Goal: Check status: Check status

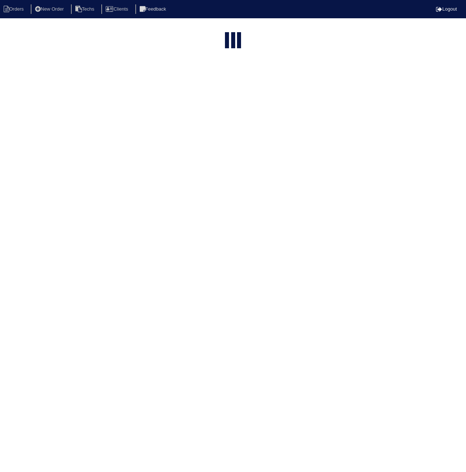
select select "15"
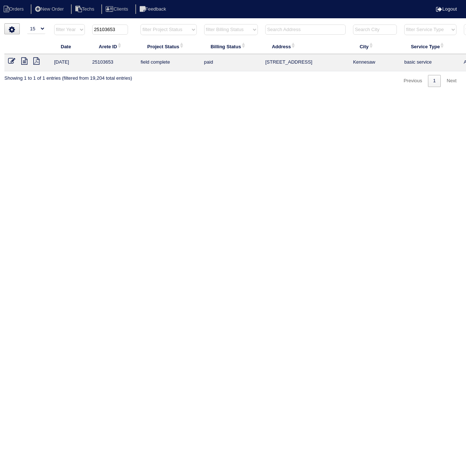
click at [107, 30] on input "25103653" at bounding box center [110, 29] width 36 height 10
paste input "589"
type input "25103589"
click at [11, 61] on icon at bounding box center [11, 60] width 7 height 7
